Goal: Task Accomplishment & Management: Manage account settings

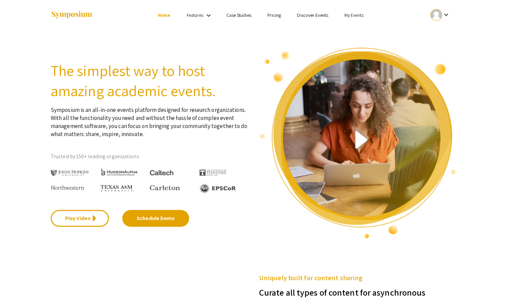
click at [445, 12] on mat-icon "keyboard_arrow_down" at bounding box center [446, 15] width 8 height 8
click at [444, 37] on button "My Account" at bounding box center [443, 33] width 41 height 16
click at [445, 19] on div "keyboard_arrow_down" at bounding box center [440, 14] width 23 height 15
click at [344, 12] on div at bounding box center [254, 150] width 508 height 300
click at [348, 12] on link "My Events" at bounding box center [353, 15] width 19 height 6
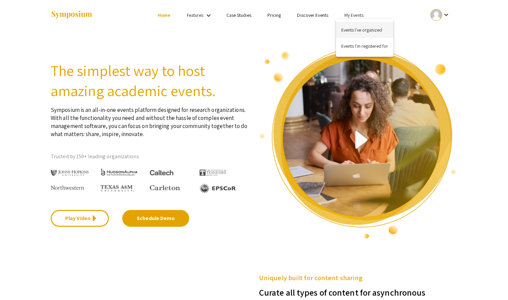
click at [353, 27] on button "Events I've organized" at bounding box center [364, 30] width 57 height 16
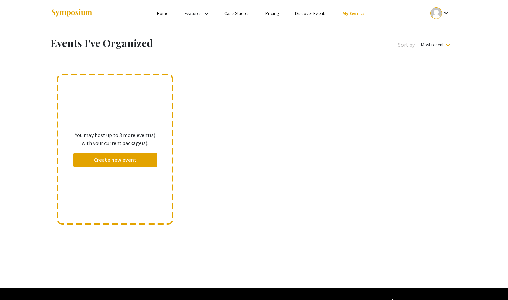
scroll to position [2, 0]
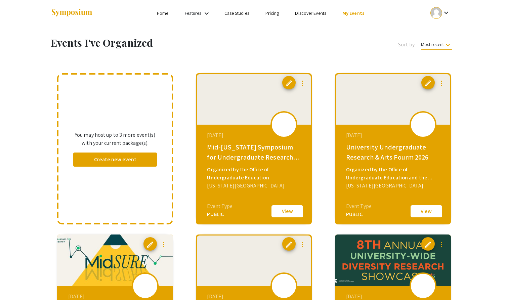
click at [427, 82] on span "edit" at bounding box center [428, 83] width 8 height 8
